Goal: Navigation & Orientation: Find specific page/section

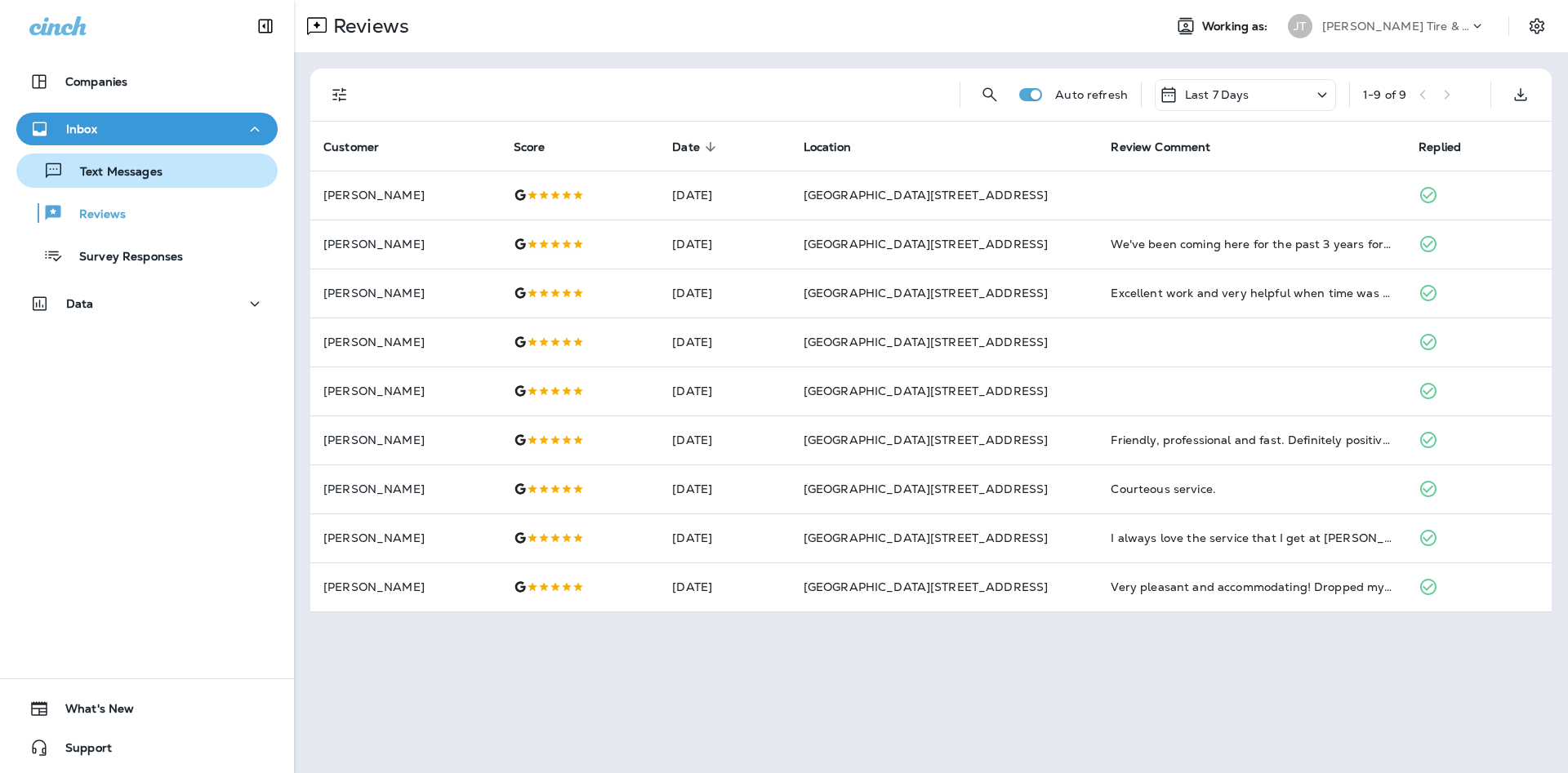
click at [65, 186] on button "Text Messages" at bounding box center [147, 170] width 261 height 35
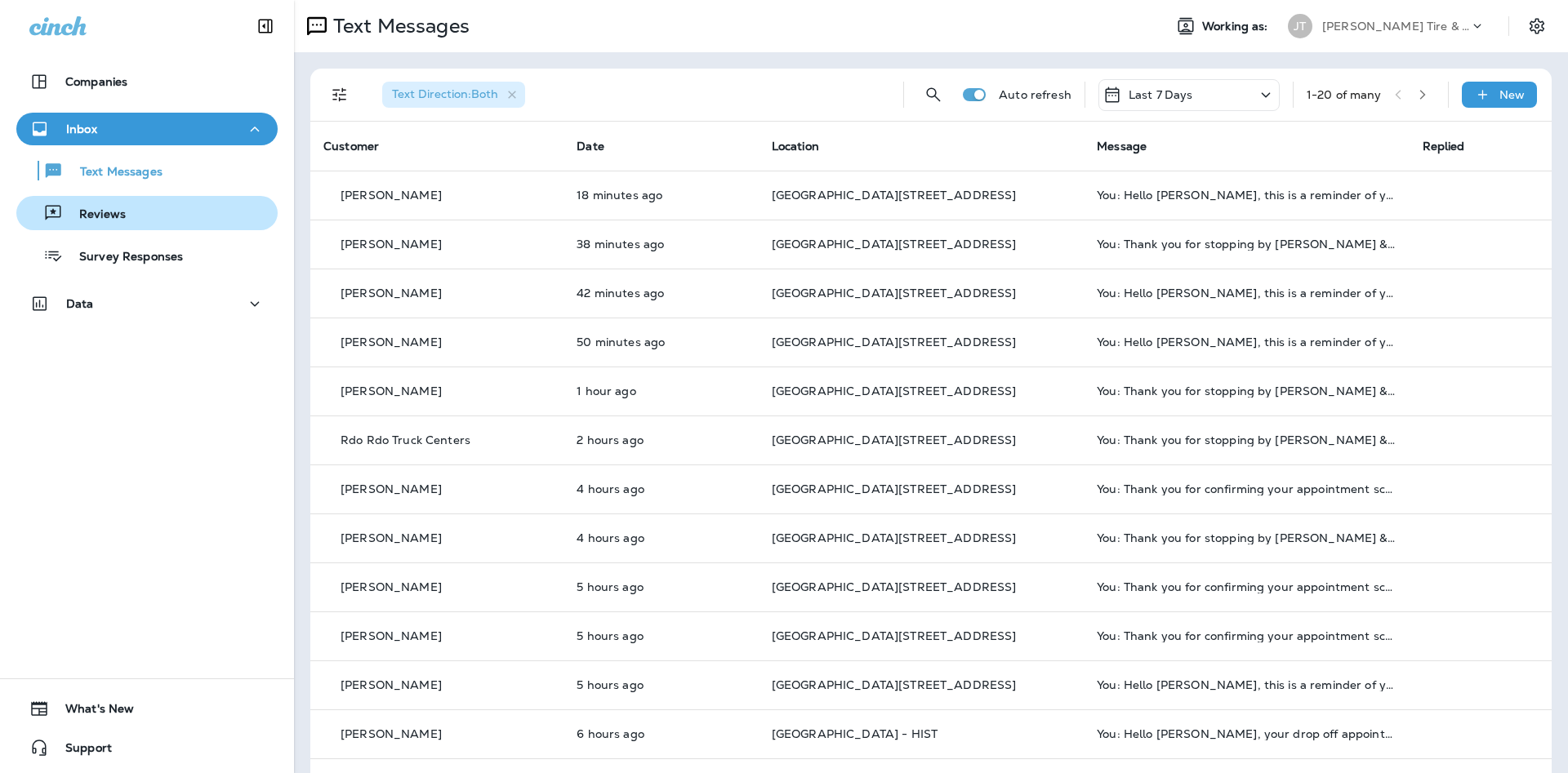
click at [236, 219] on div "Reviews" at bounding box center [147, 213] width 249 height 25
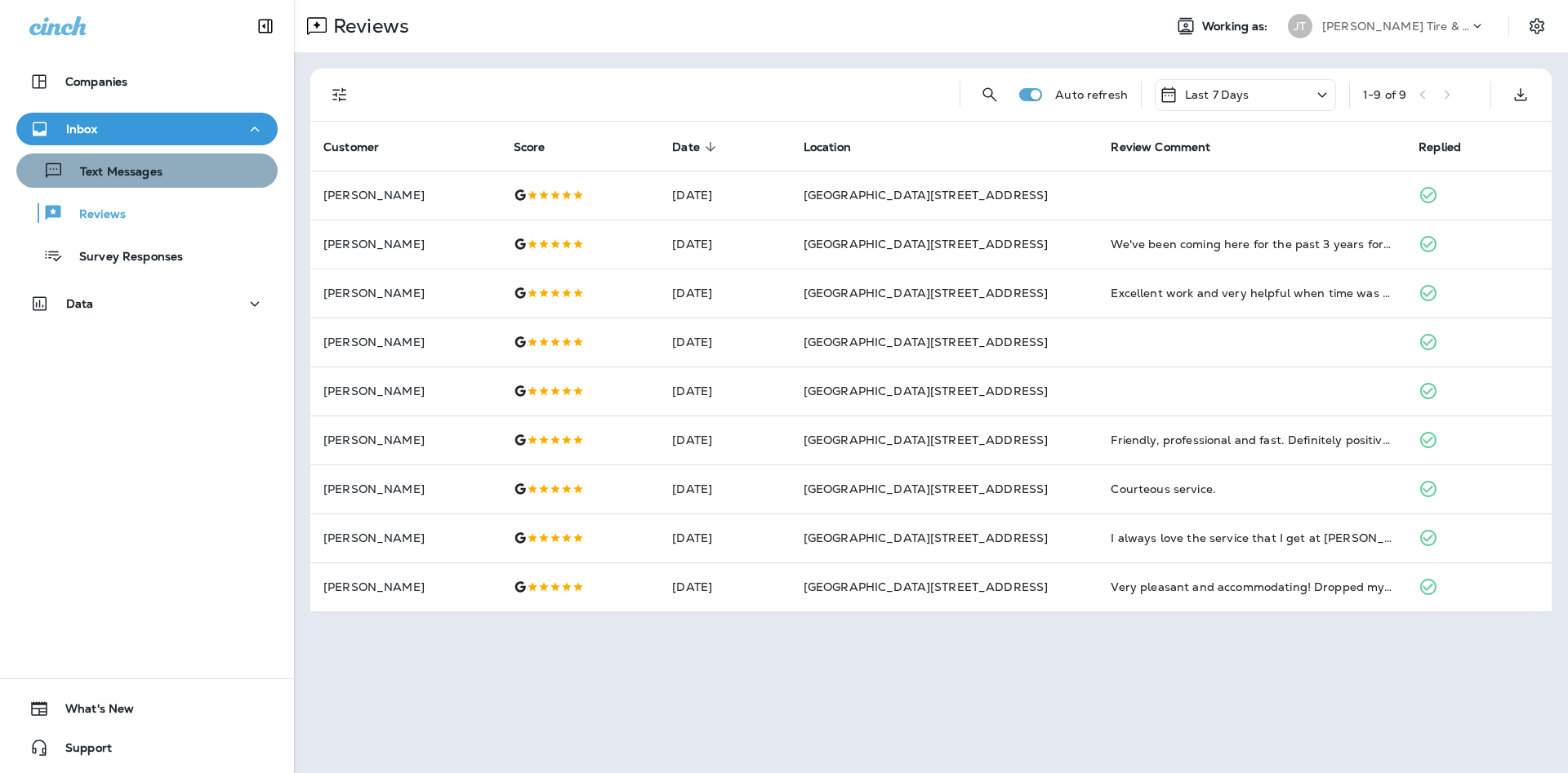
click at [258, 173] on div "Text Messages" at bounding box center [147, 170] width 249 height 25
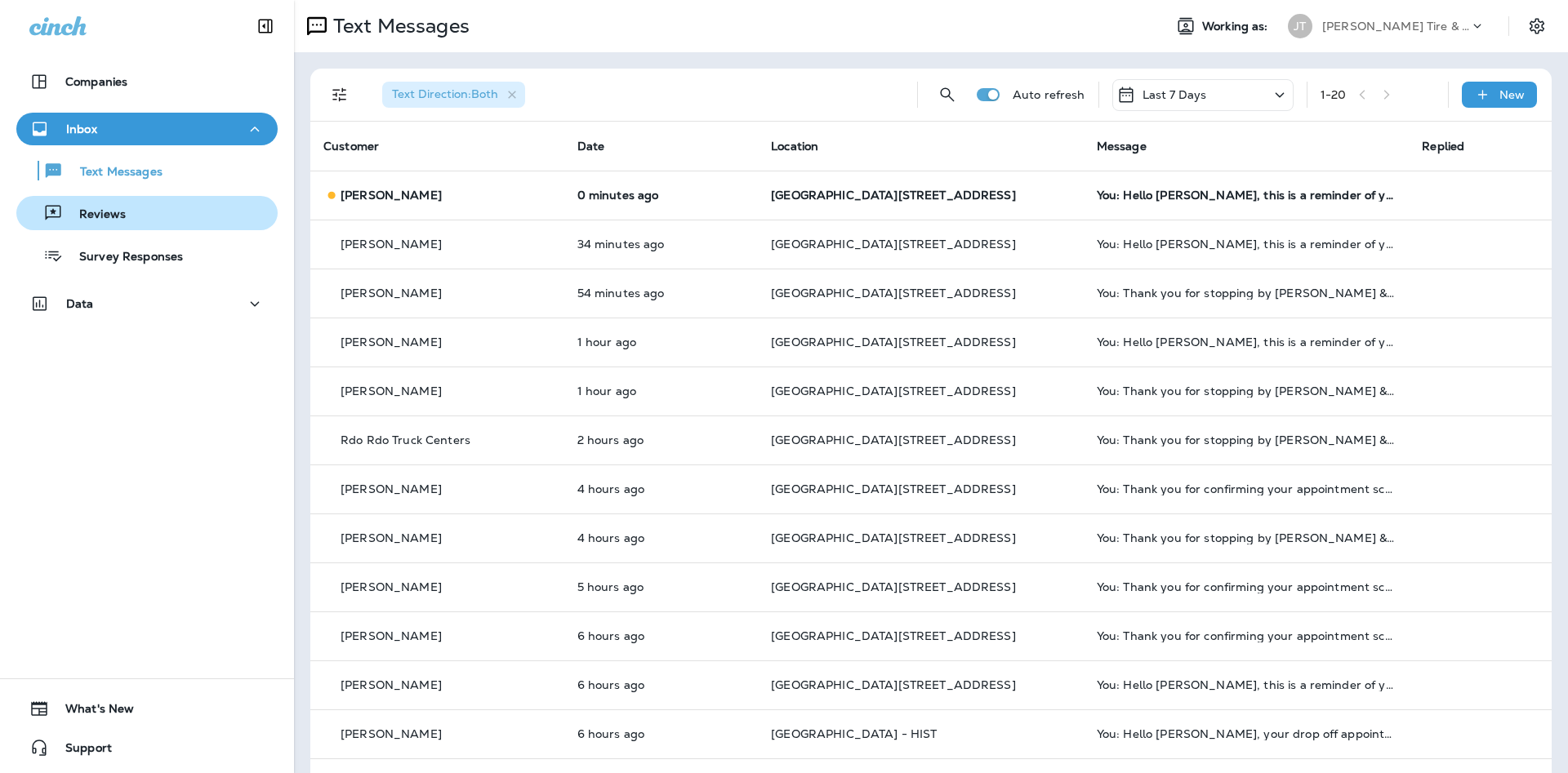
click at [78, 212] on p "Reviews" at bounding box center [94, 215] width 63 height 16
